Goal: Task Accomplishment & Management: Manage account settings

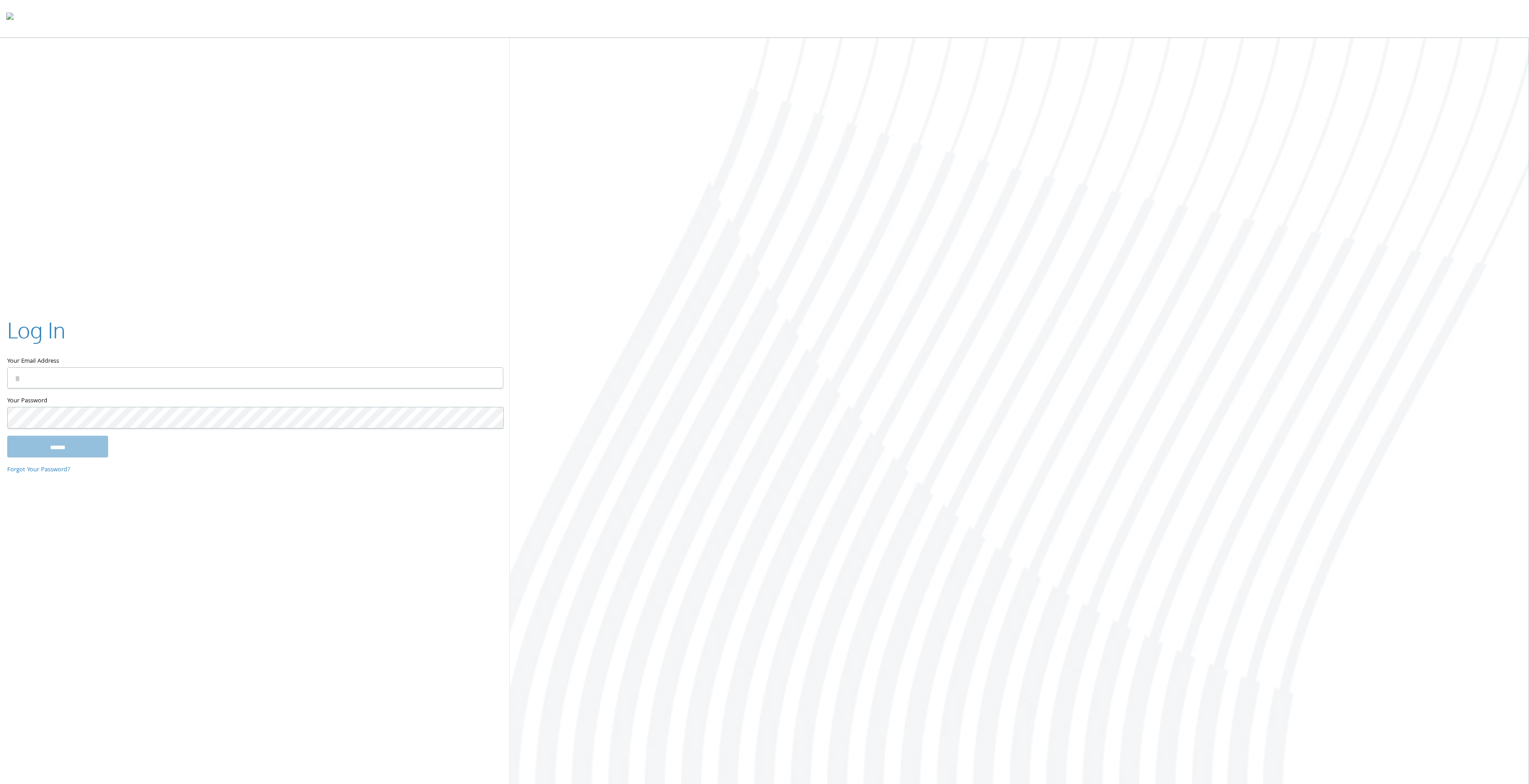
type input "**********"
click at [91, 449] on input "******" at bounding box center [57, 446] width 101 height 22
type input "**********"
click at [91, 449] on input "******" at bounding box center [57, 446] width 101 height 22
